Goal: Task Accomplishment & Management: Complete application form

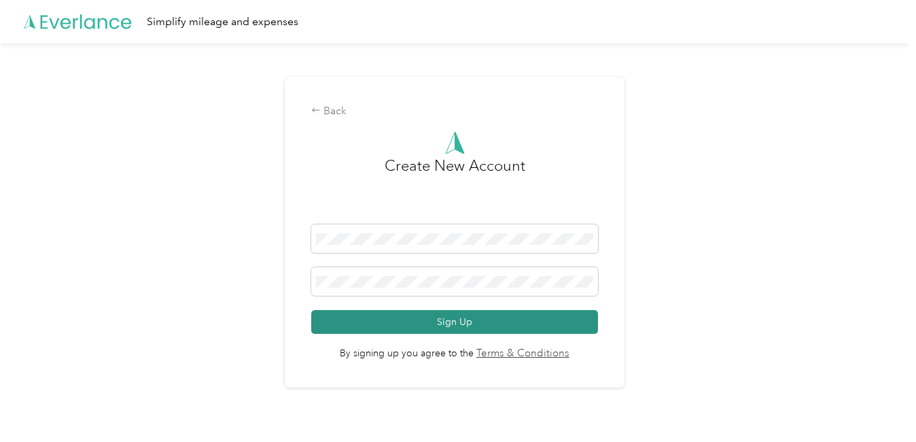
click at [518, 319] on button "Sign Up" at bounding box center [454, 322] width 287 height 24
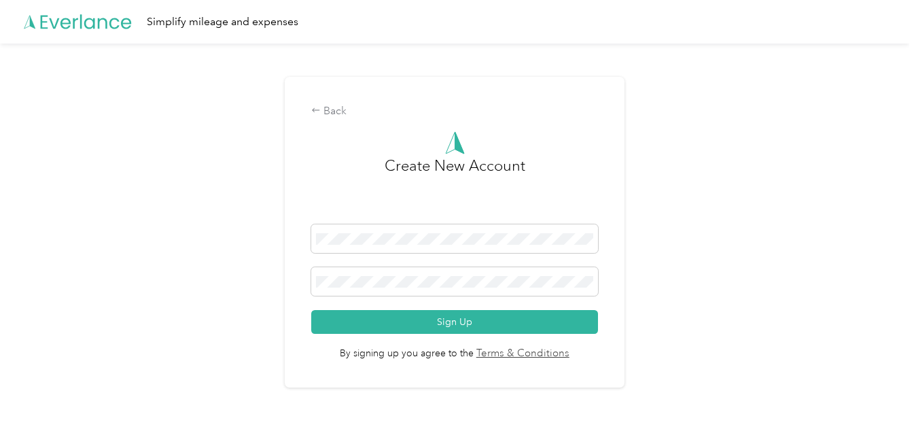
click at [412, 336] on span "By signing up you agree to the Terms & Conditions" at bounding box center [454, 347] width 287 height 27
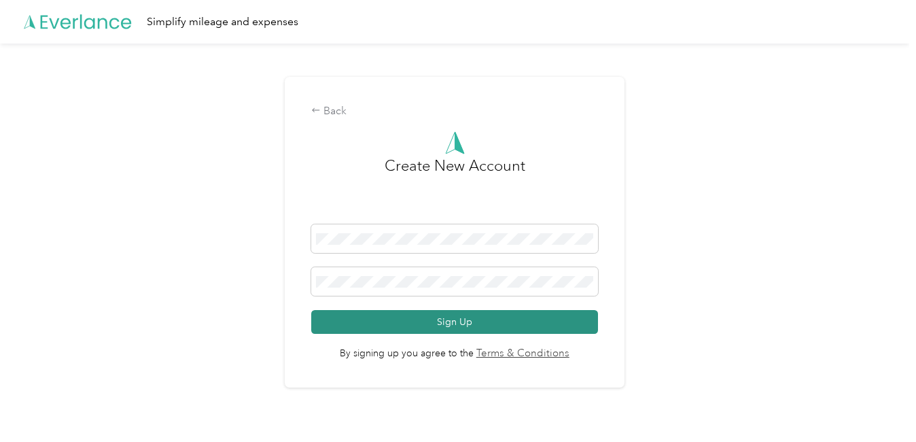
click at [412, 327] on button "Sign Up" at bounding box center [454, 322] width 287 height 24
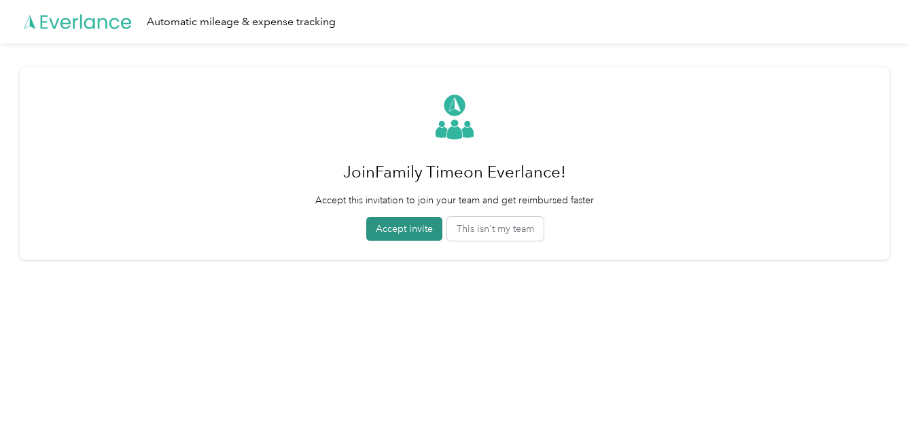
click at [404, 232] on button "Accept invite" at bounding box center [404, 229] width 76 height 24
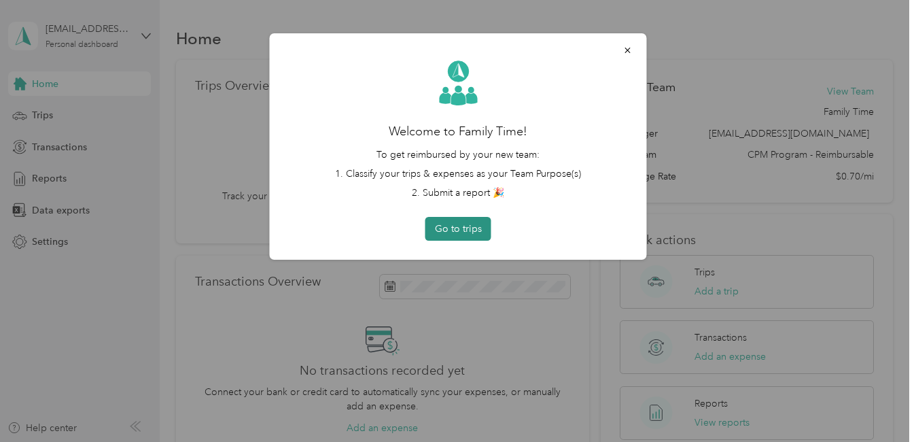
click at [432, 228] on button "Go to trips" at bounding box center [458, 229] width 66 height 24
